Goal: Transaction & Acquisition: Purchase product/service

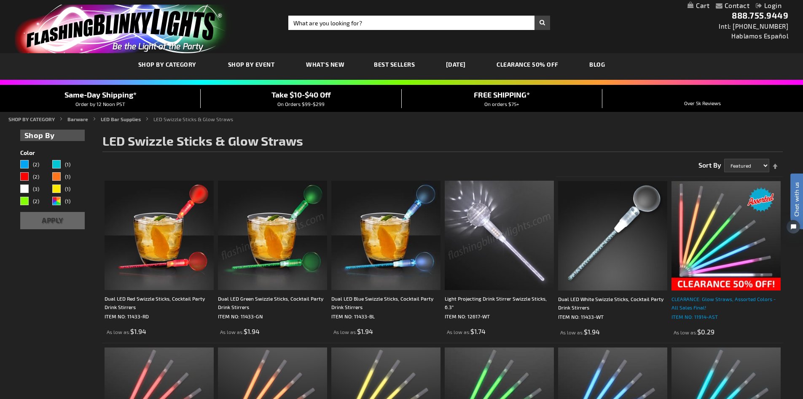
click at [689, 298] on div "CLEARANCE: Glow Straws, Assorted Colors - All Sales Final!" at bounding box center [726, 302] width 109 height 17
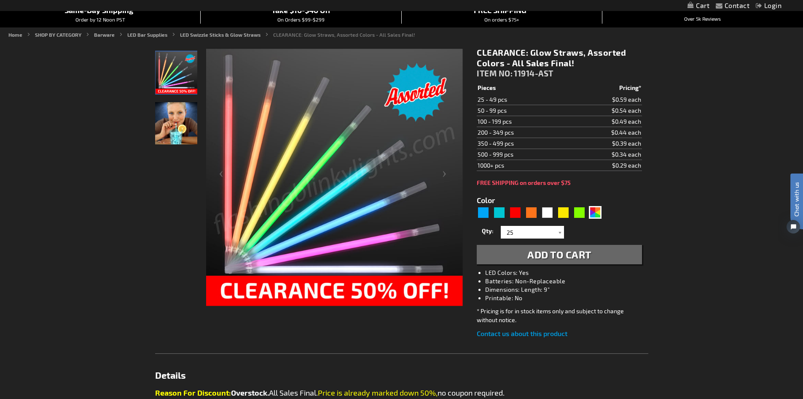
click at [176, 133] on img "Assorted Glowing Color Straws" at bounding box center [176, 123] width 42 height 42
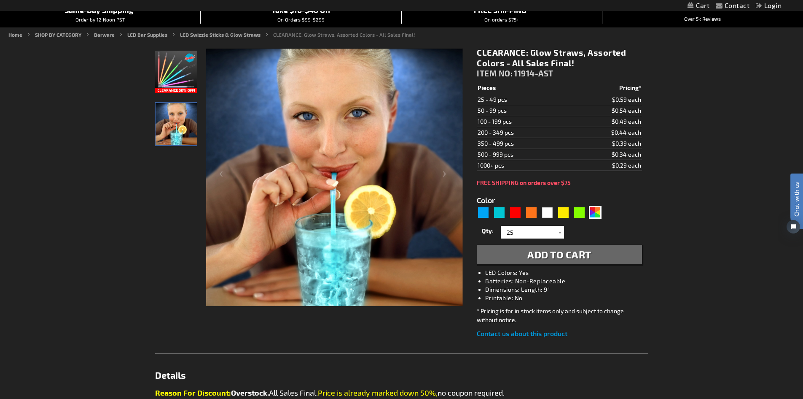
click at [174, 73] on img "Glow Straw ASSORTED COLOR Party Packs" at bounding box center [176, 72] width 42 height 42
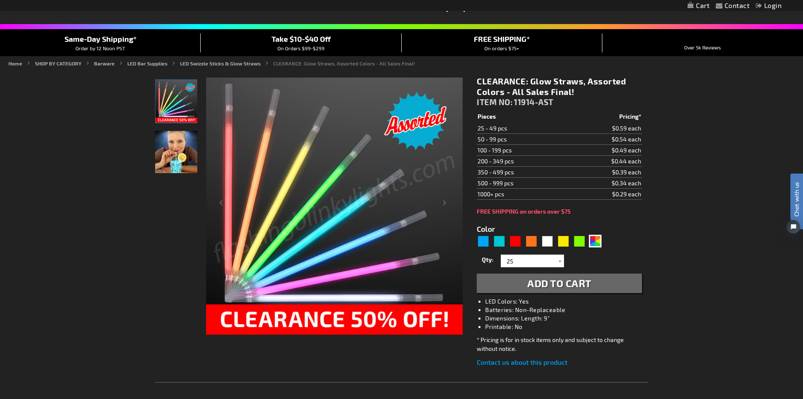
scroll to position [42, 0]
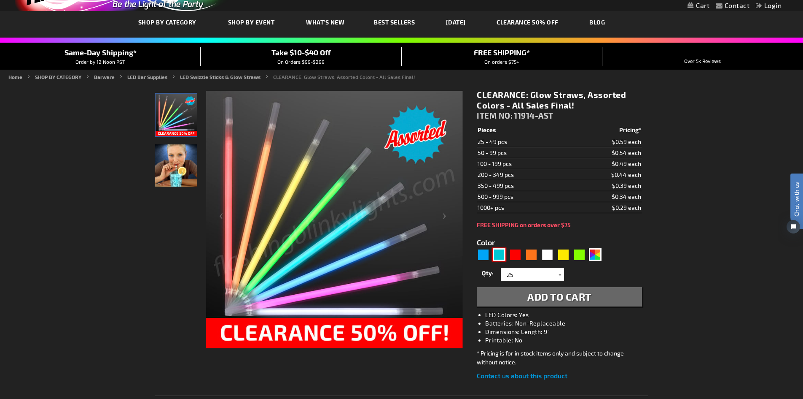
click at [496, 253] on div "Turquoise" at bounding box center [499, 254] width 13 height 13
type input "5653"
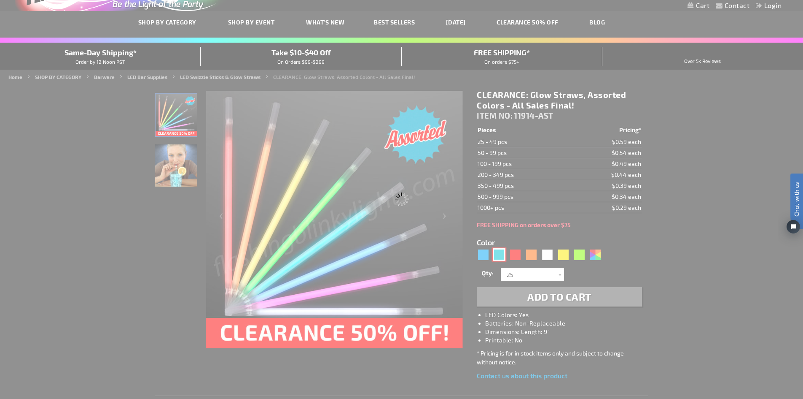
type input "11914-TQ"
type input "Customize - Turquoise Glow Straws for Party Drinks, PACKS OF 25 - ITEM NO: 1191…"
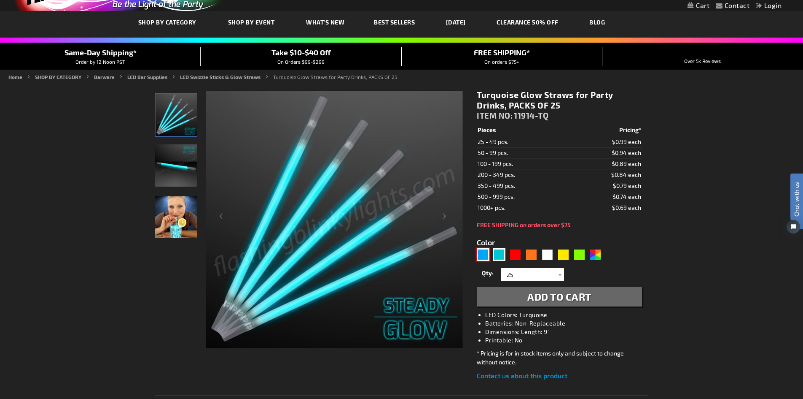
click at [482, 254] on div "Blue" at bounding box center [483, 254] width 13 height 13
type input "5629"
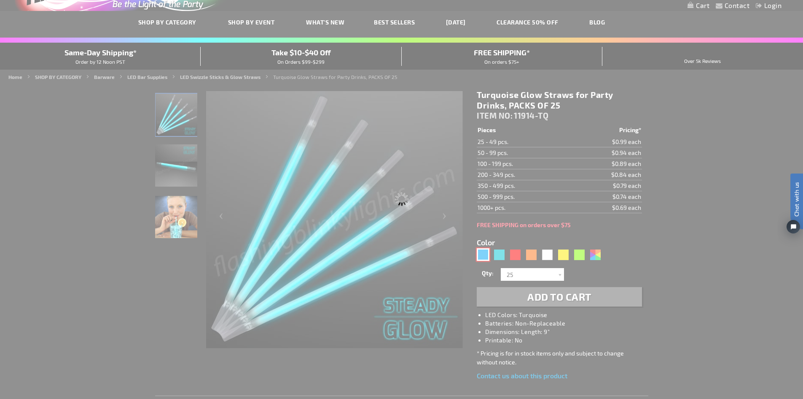
type input "11914-BL"
type input "Customize - Blue Glow Party Straws for Light Drinks, PACKS OF 25 - ITEM NO: 119…"
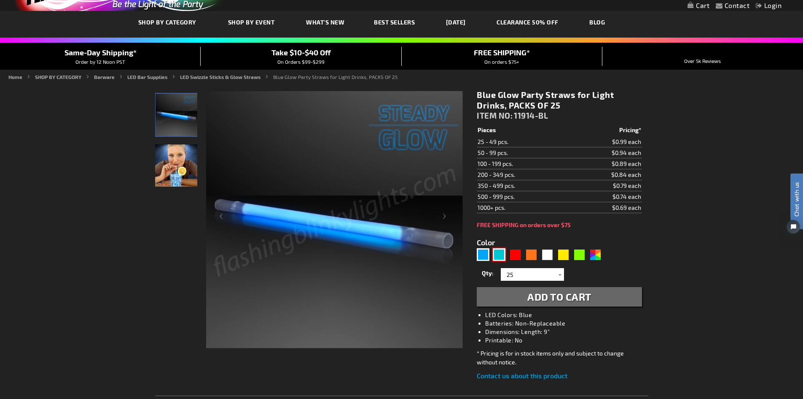
click at [496, 256] on div "Turquoise" at bounding box center [499, 254] width 13 height 13
type input "5653"
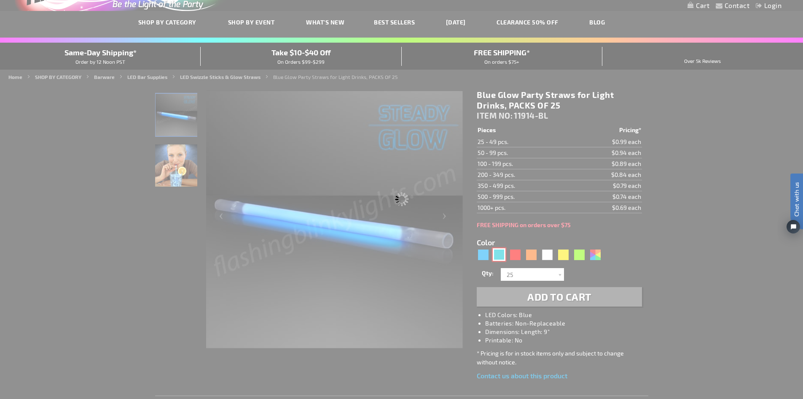
type input "11914-TQ"
type input "Customize - Turquoise Glow Straws for Party Drinks, PACKS OF 25 - ITEM NO: 1191…"
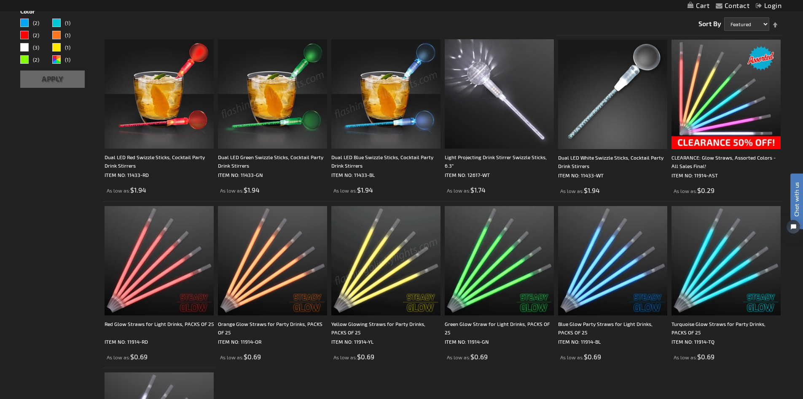
scroll to position [127, 0]
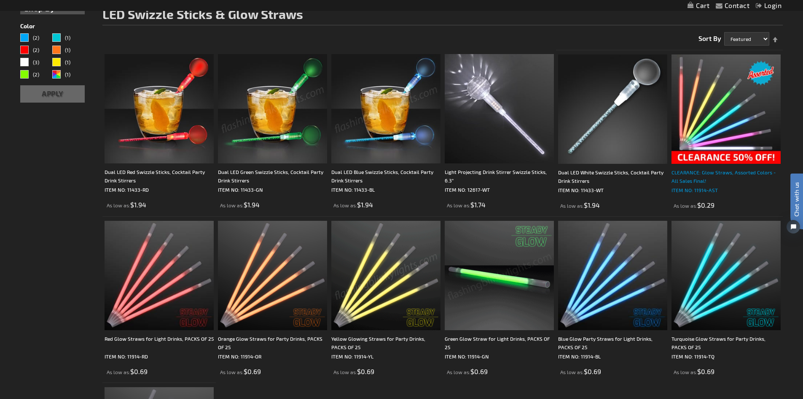
click at [698, 173] on div "CLEARANCE: Glow Straws, Assorted Colors - All Sales Final!" at bounding box center [726, 176] width 109 height 17
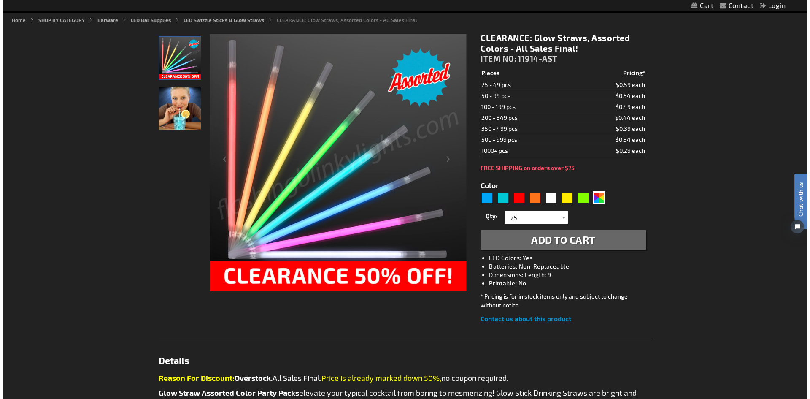
scroll to position [84, 0]
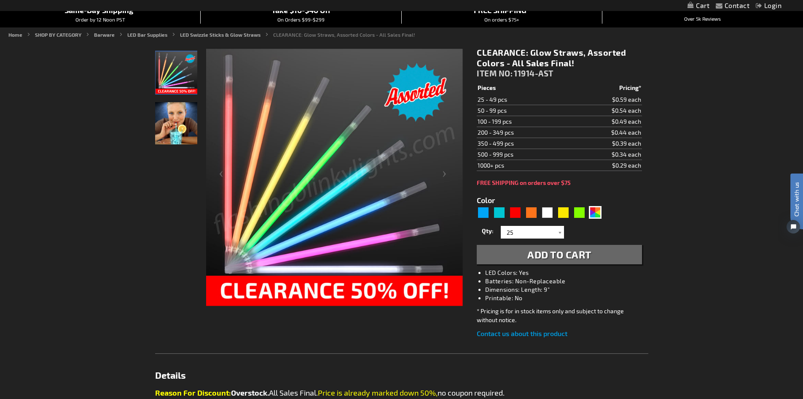
click at [587, 258] on span "Add to Cart" at bounding box center [560, 254] width 64 height 12
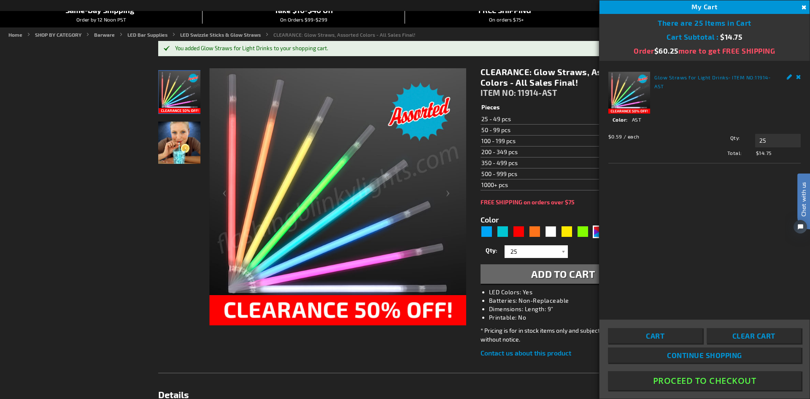
click at [797, 76] on link "Remove" at bounding box center [798, 76] width 5 height 9
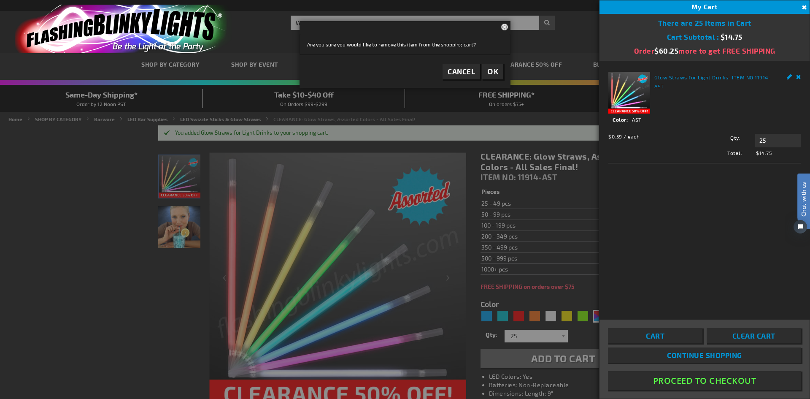
click at [797, 76] on link "Remove" at bounding box center [798, 76] width 5 height 9
click at [803, 6] on button "Close" at bounding box center [802, 7] width 9 height 9
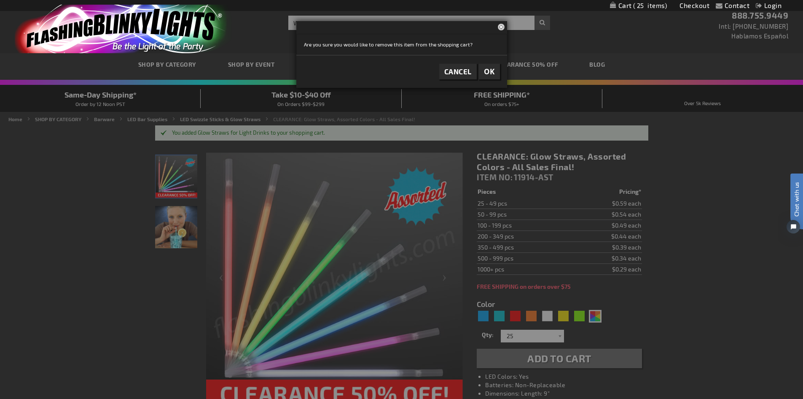
click at [485, 72] on span "OK" at bounding box center [489, 72] width 11 height 10
click at [490, 71] on span "OK" at bounding box center [489, 72] width 11 height 10
click at [491, 90] on span "OK" at bounding box center [489, 91] width 11 height 10
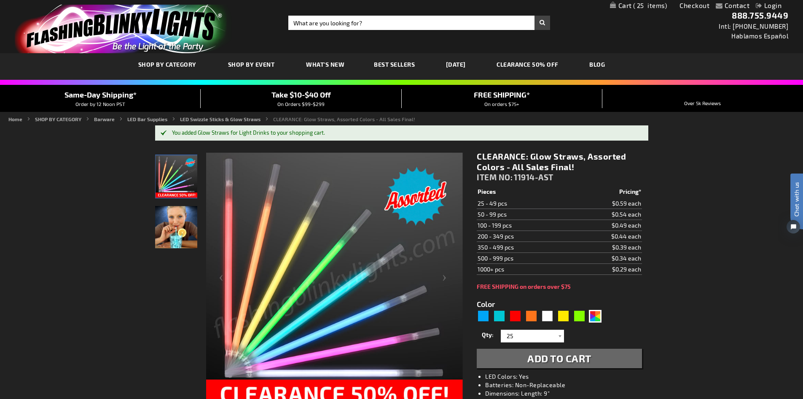
scroll to position [42, 0]
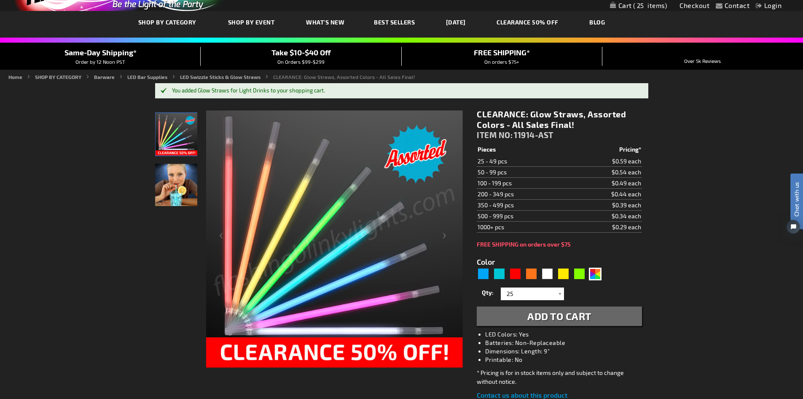
click at [485, 182] on td "100 - 199 pcs" at bounding box center [522, 182] width 90 height 11
click at [619, 185] on td "$0.49 each" at bounding box center [604, 182] width 75 height 11
click at [619, 180] on td "$0.49 each" at bounding box center [604, 182] width 75 height 11
click at [185, 191] on img "Assorted Glowing Color Straws" at bounding box center [176, 185] width 42 height 42
